Goal: Information Seeking & Learning: Learn about a topic

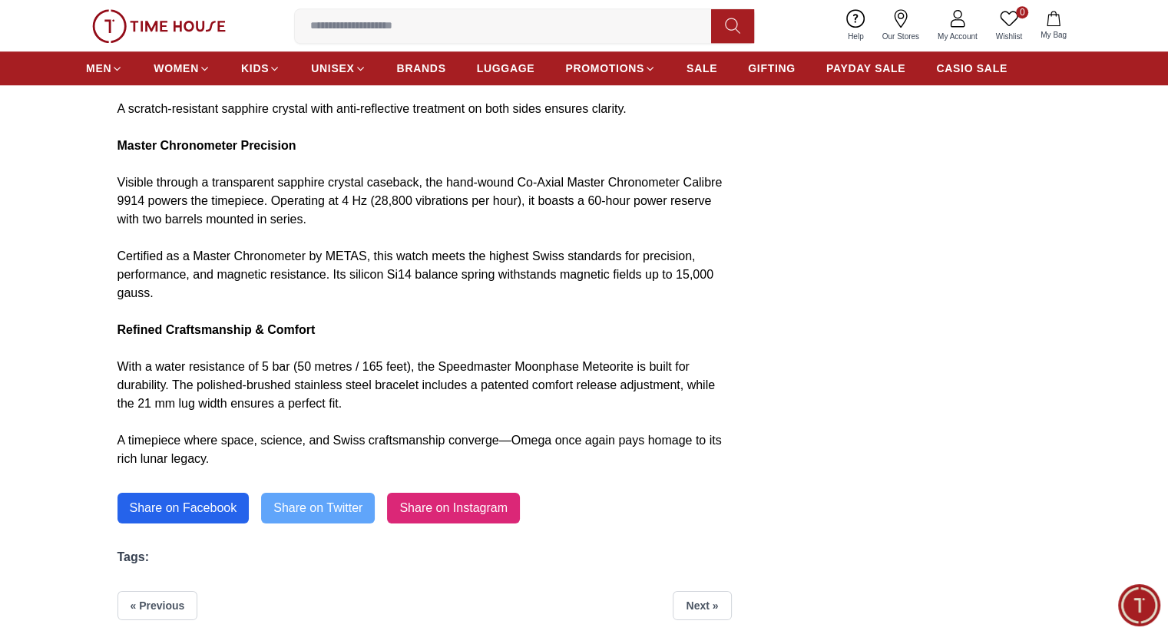
scroll to position [1075, 0]
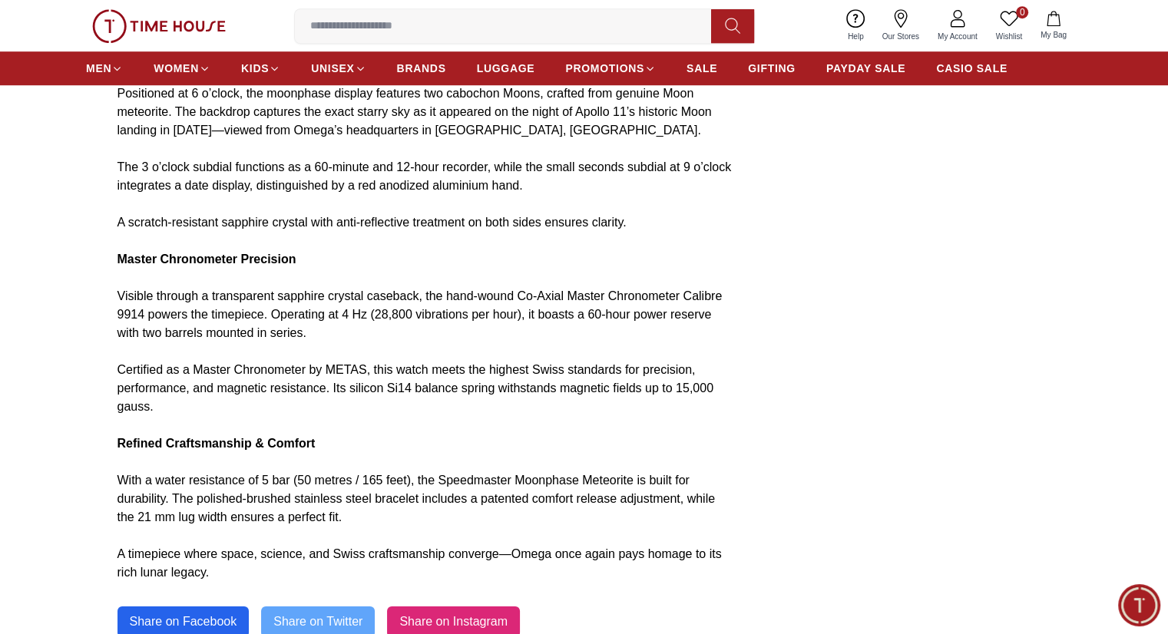
click at [375, 269] on p "Master Chronometer Precision" at bounding box center [424, 259] width 614 height 18
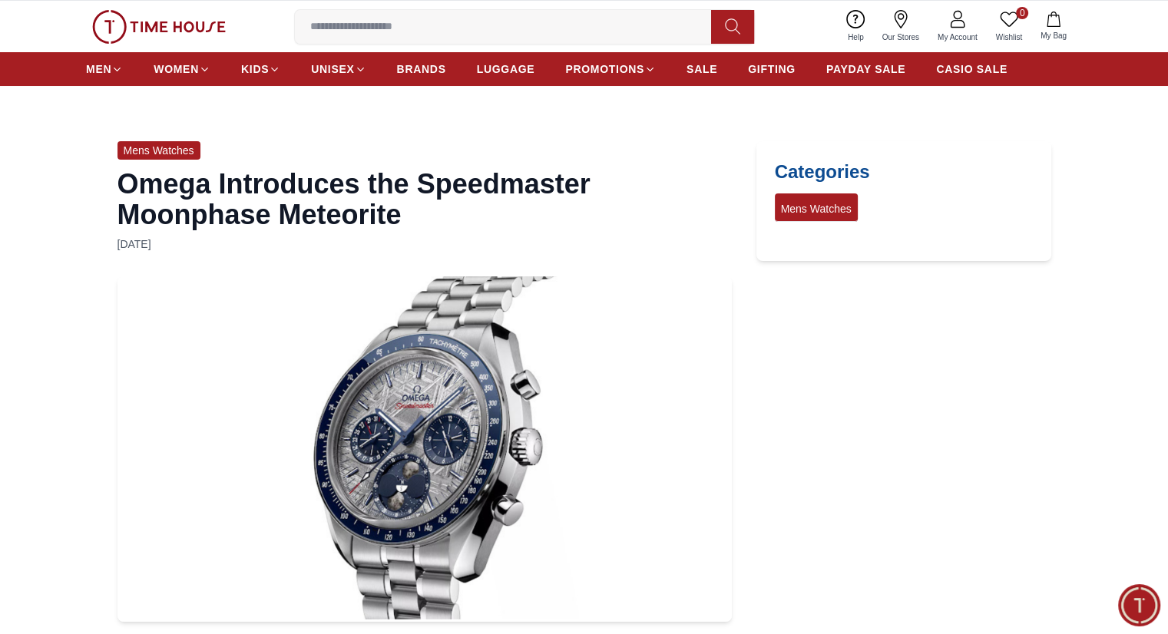
scroll to position [0, 0]
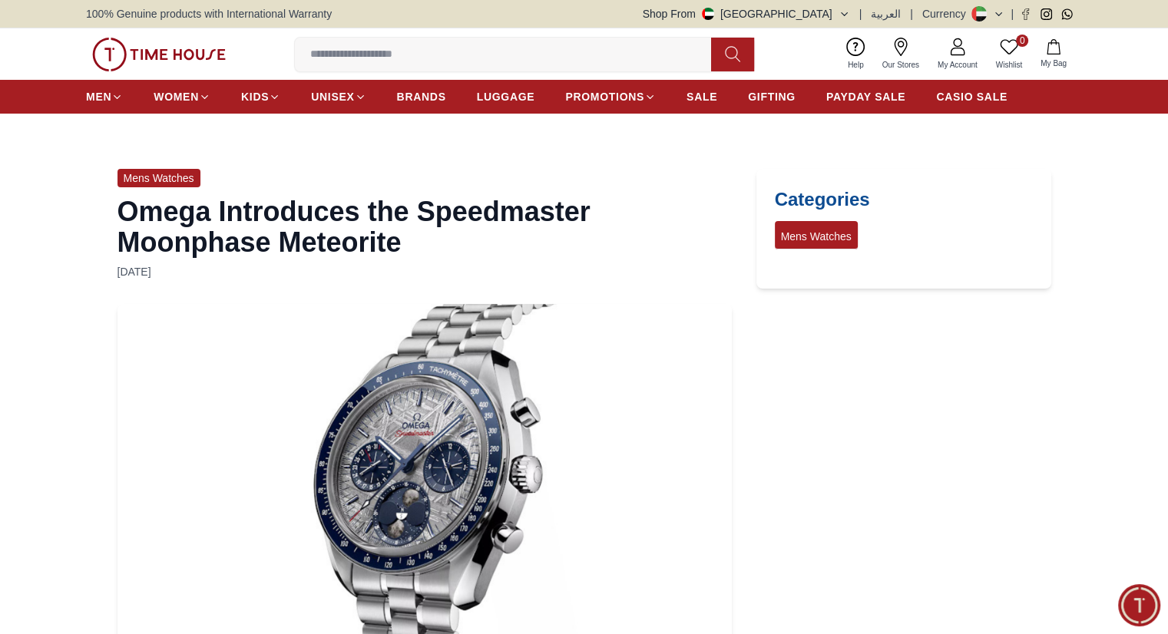
click at [988, 49] on link "0 Wishlist" at bounding box center [1009, 54] width 45 height 39
click at [960, 50] on icon at bounding box center [957, 47] width 18 height 18
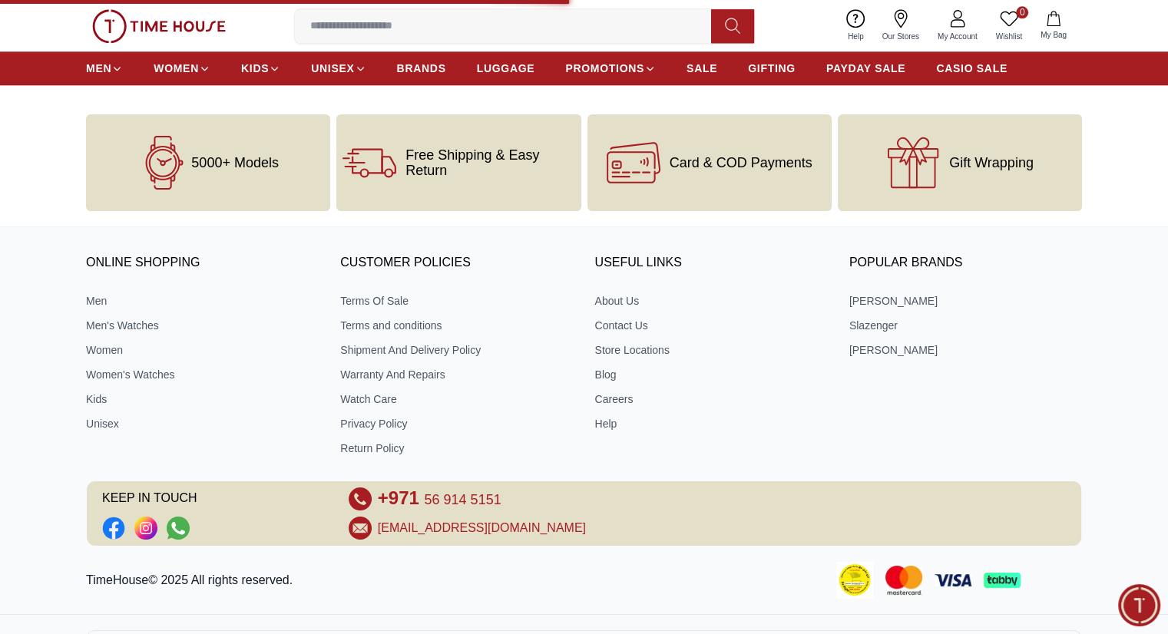
scroll to position [1781, 0]
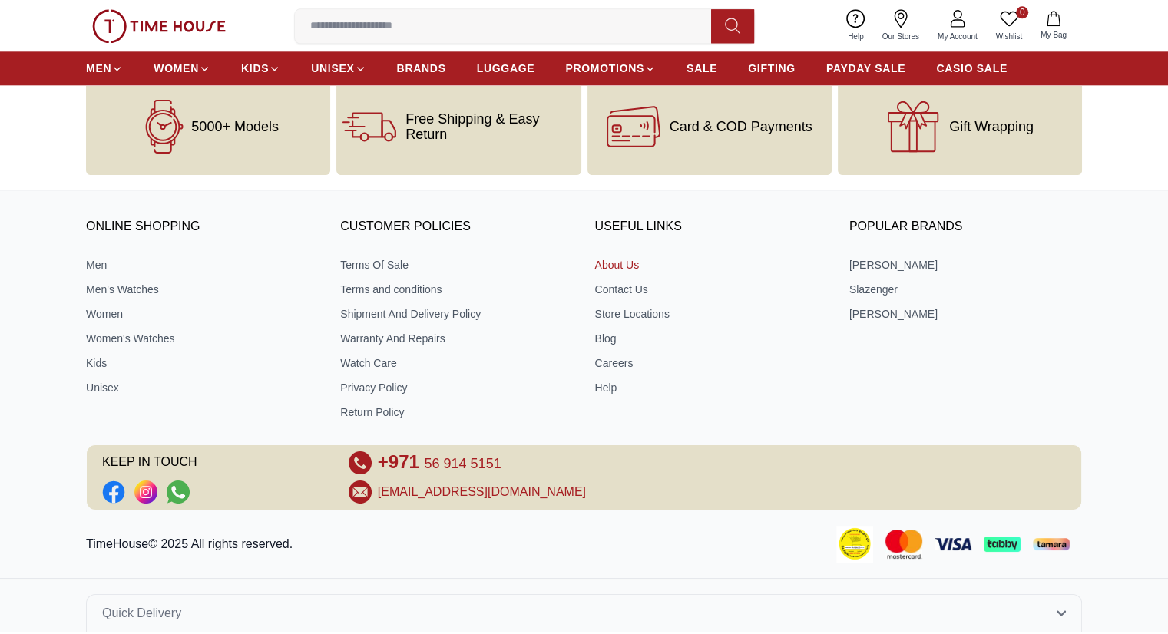
click at [616, 257] on link "About Us" at bounding box center [711, 264] width 233 height 15
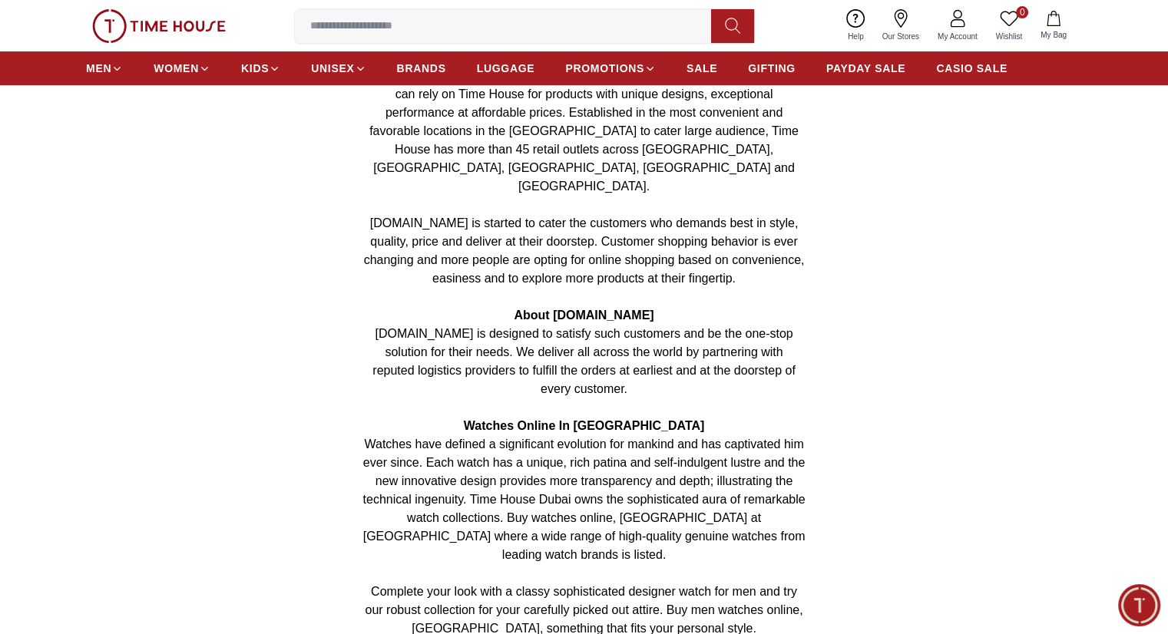
scroll to position [432, 0]
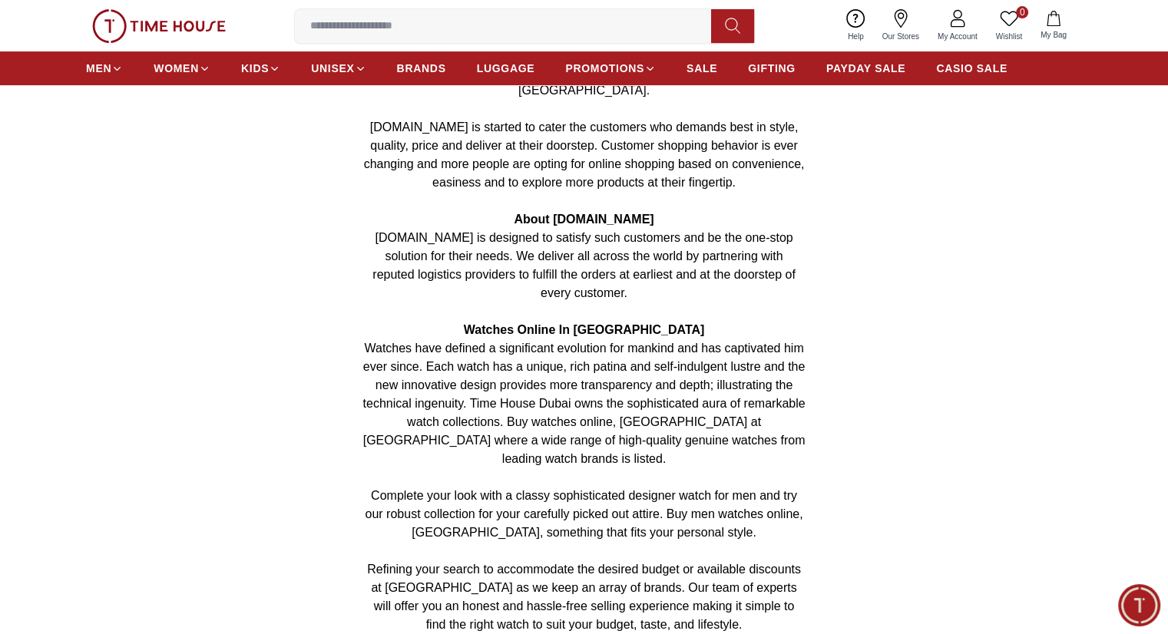
click at [722, 363] on span "Watches have defined a significant evolution for mankind and has captivated him…" at bounding box center [584, 404] width 442 height 124
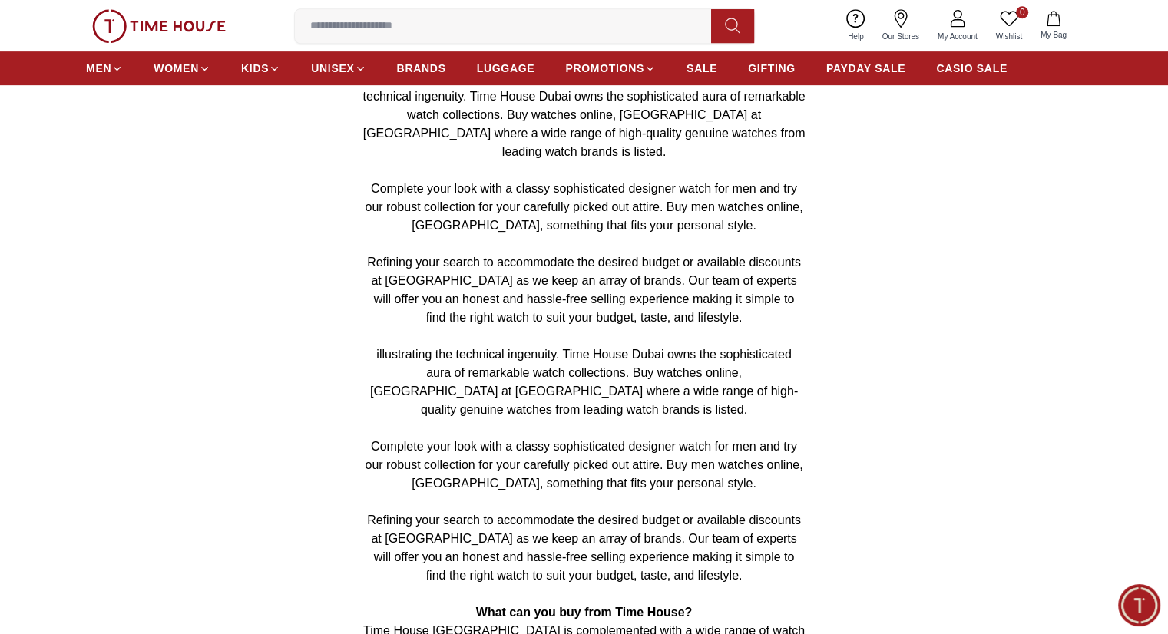
scroll to position [739, 0]
click at [619, 441] on span "Complete your look with a classy sophisticated designer watch for men and try o…" at bounding box center [584, 466] width 438 height 50
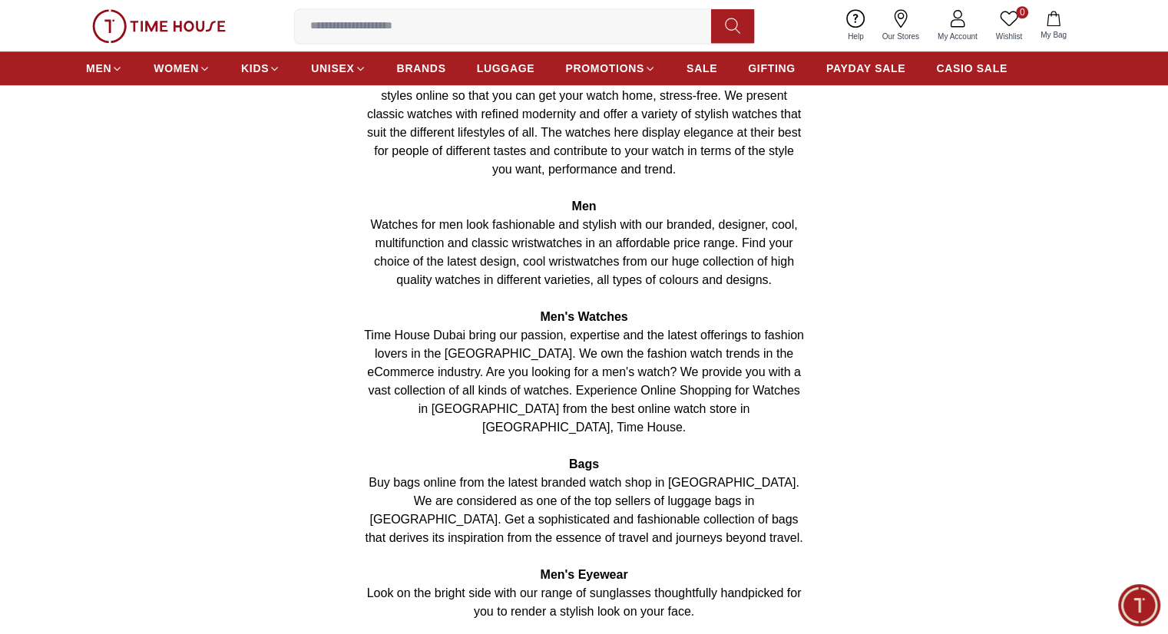
scroll to position [1293, 0]
click at [590, 476] on span "Buy bags online from the latest branded watch shop in [GEOGRAPHIC_DATA]. We are…" at bounding box center [584, 510] width 438 height 68
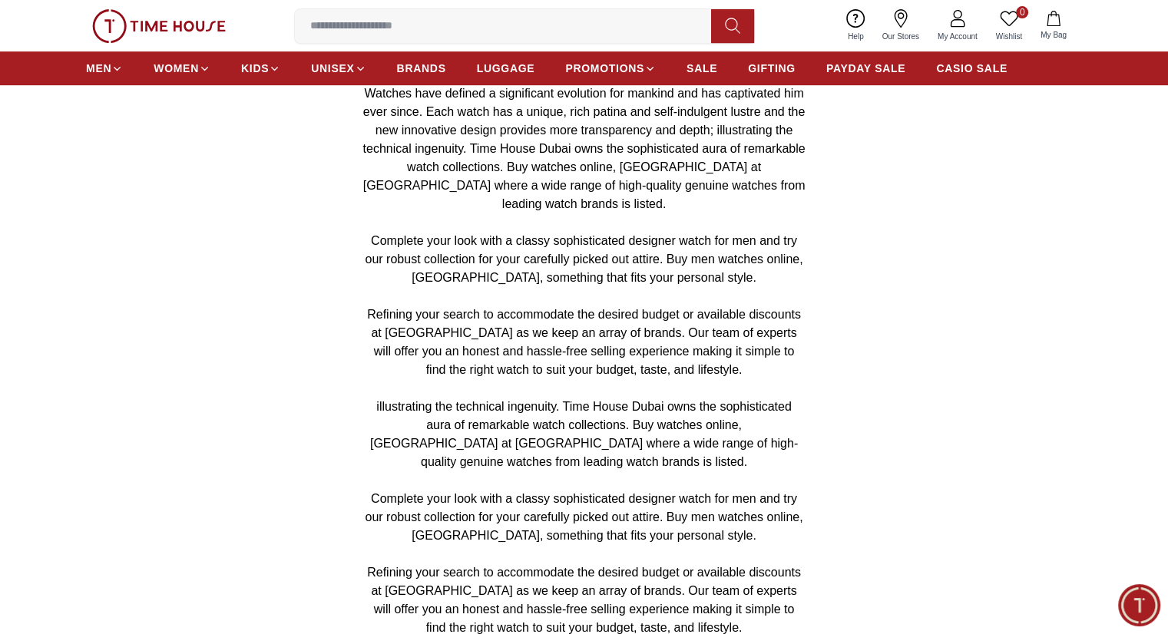
scroll to position [679, 0]
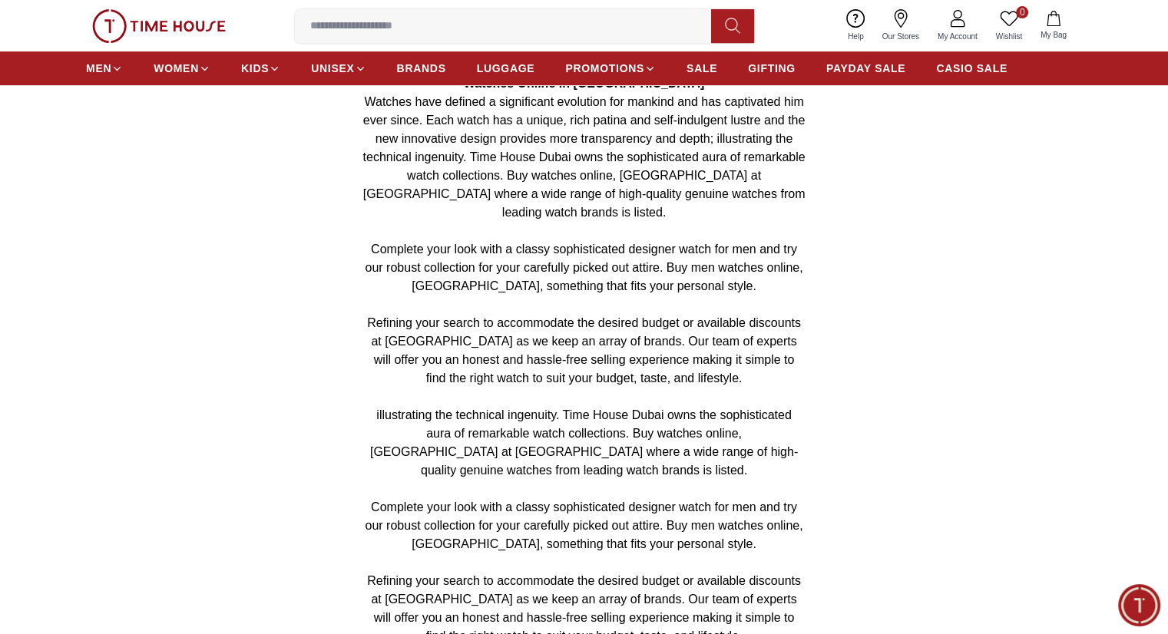
click at [554, 408] on span "illustrating the technical ingenuity. Time House Dubai owns the sophisticated a…" at bounding box center [584, 442] width 428 height 68
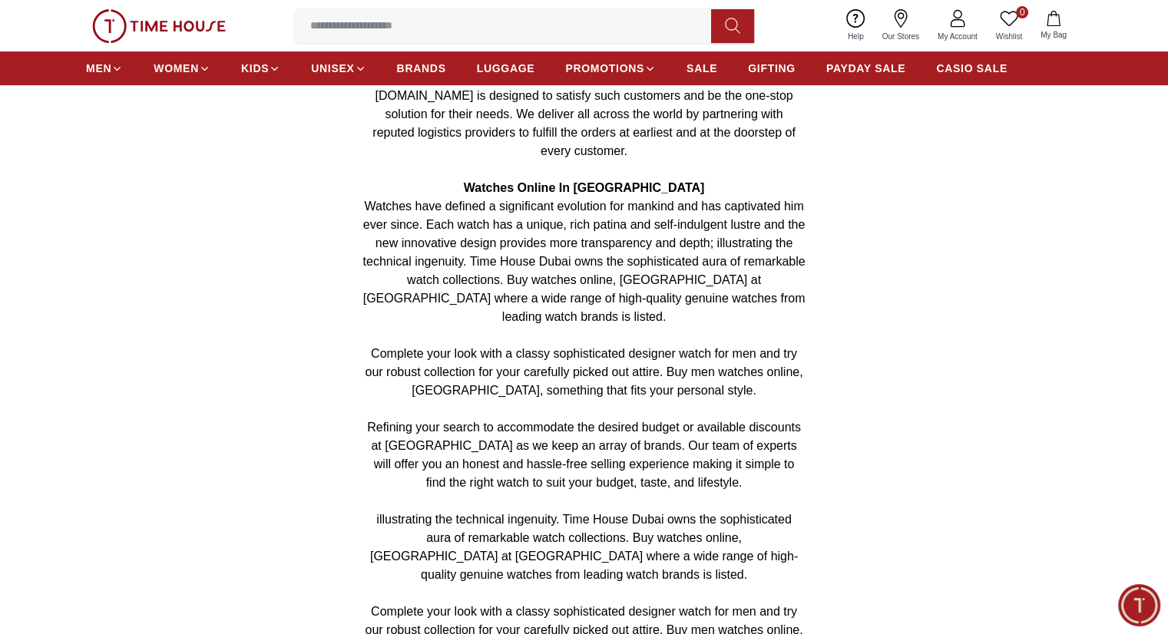
scroll to position [448, 0]
